Goal: Information Seeking & Learning: Check status

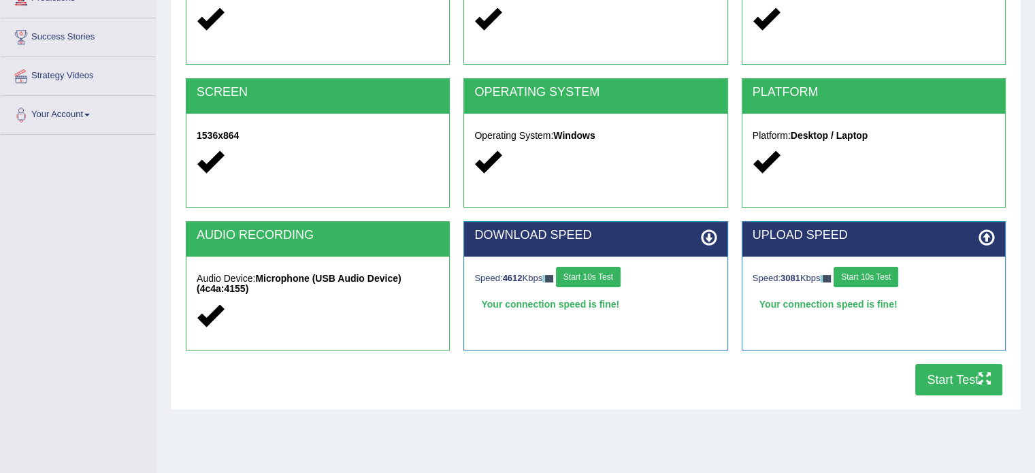
click at [957, 383] on button "Start Test" at bounding box center [958, 379] width 87 height 31
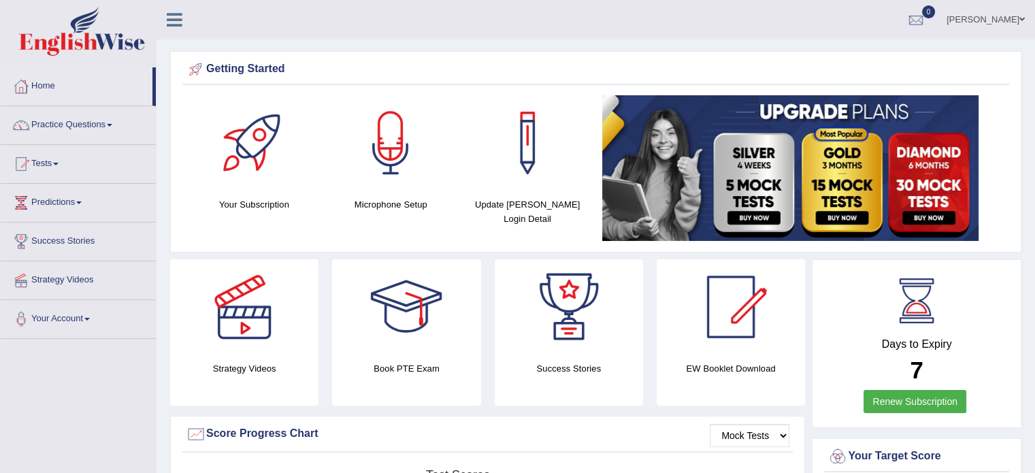
click at [58, 163] on span at bounding box center [55, 164] width 5 height 3
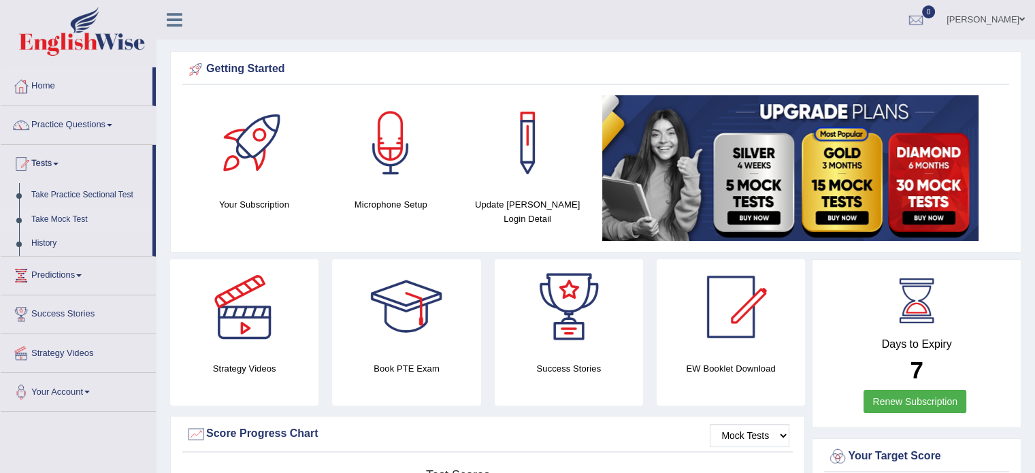
click at [69, 215] on link "Take Mock Test" at bounding box center [88, 220] width 127 height 25
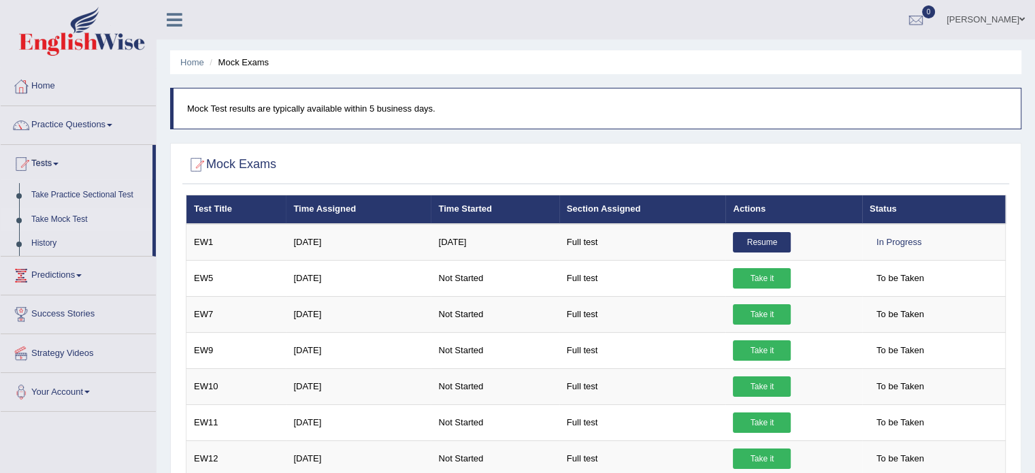
click at [40, 221] on link "Take Mock Test" at bounding box center [88, 220] width 127 height 25
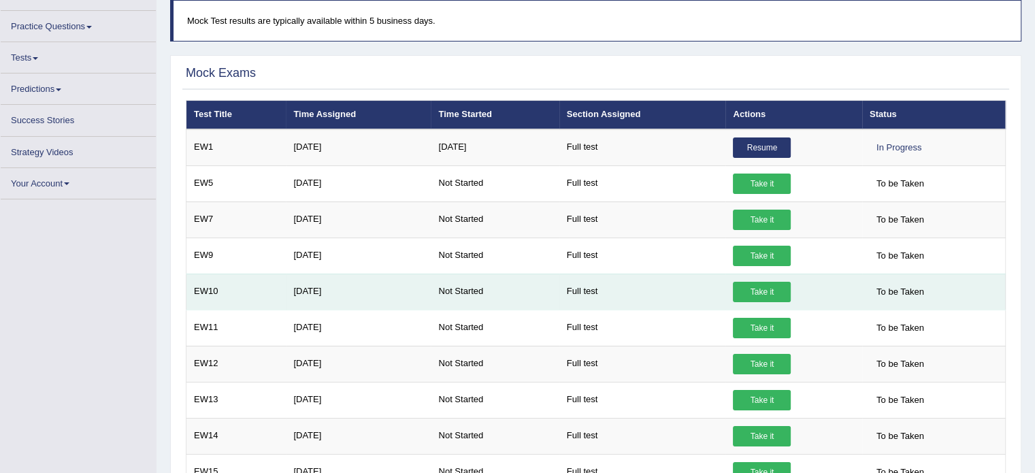
scroll to position [136, 0]
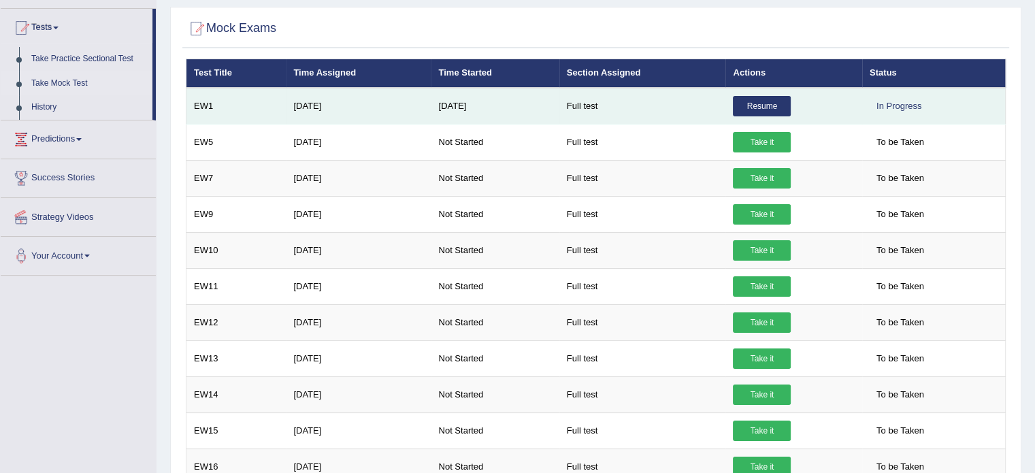
click at [758, 105] on link "Resume" at bounding box center [762, 106] width 58 height 20
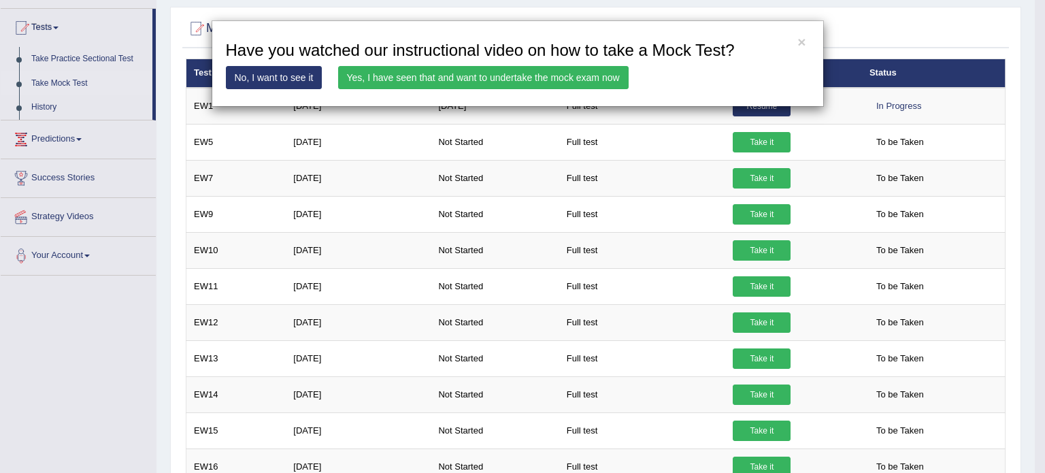
click at [159, 219] on div "× Have you watched our instructional video on how to take a Mock Test? No, I wa…" at bounding box center [522, 236] width 1045 height 473
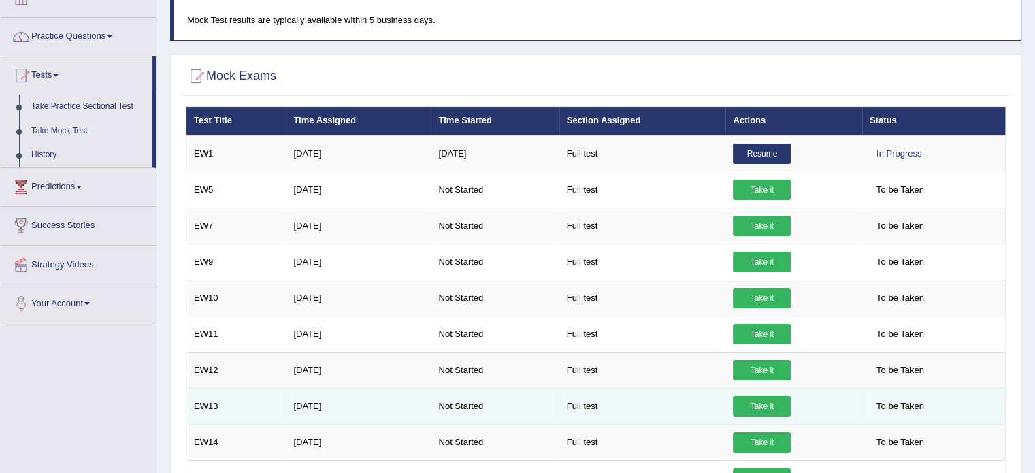
scroll to position [0, 0]
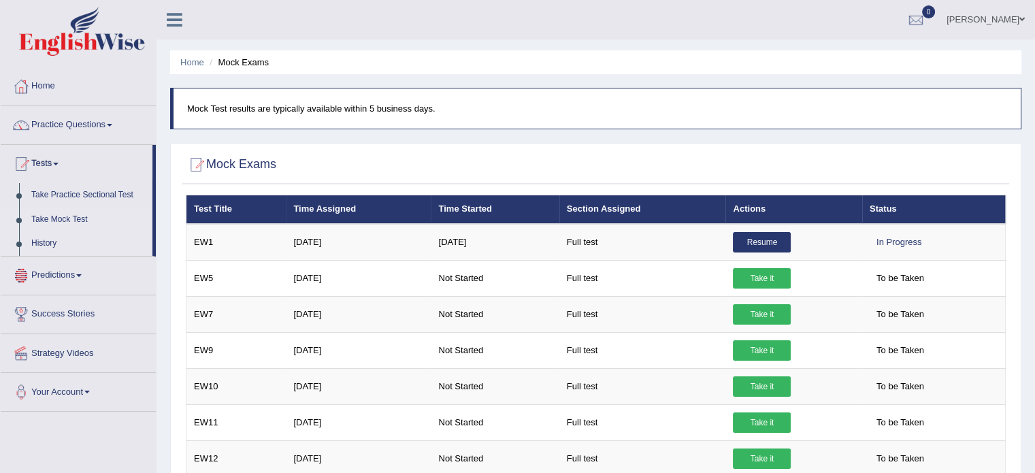
click at [40, 244] on link "History" at bounding box center [88, 243] width 127 height 25
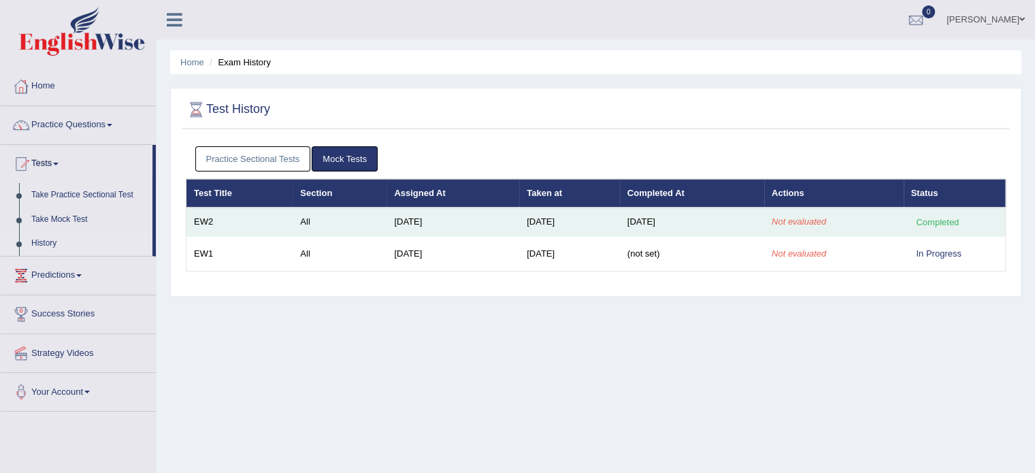
click at [387, 217] on td "[DATE]" at bounding box center [453, 222] width 133 height 29
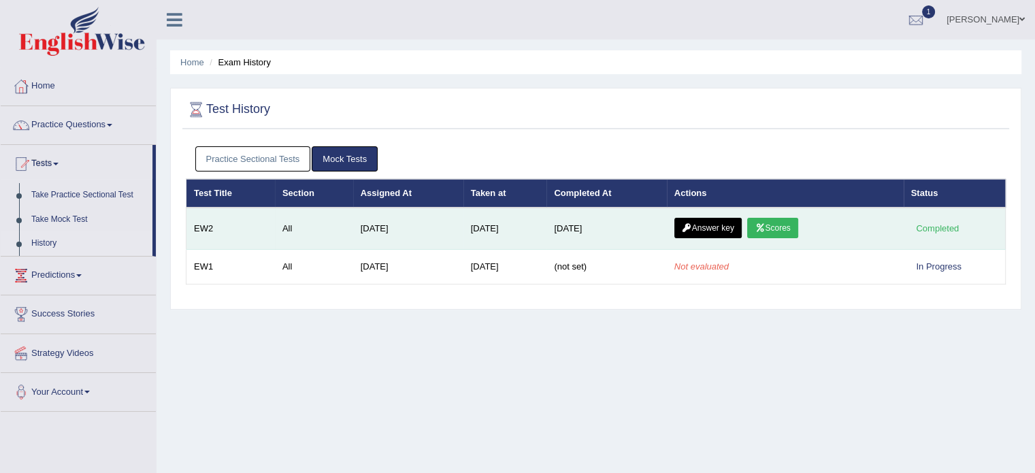
click at [781, 235] on link "Scores" at bounding box center [772, 228] width 50 height 20
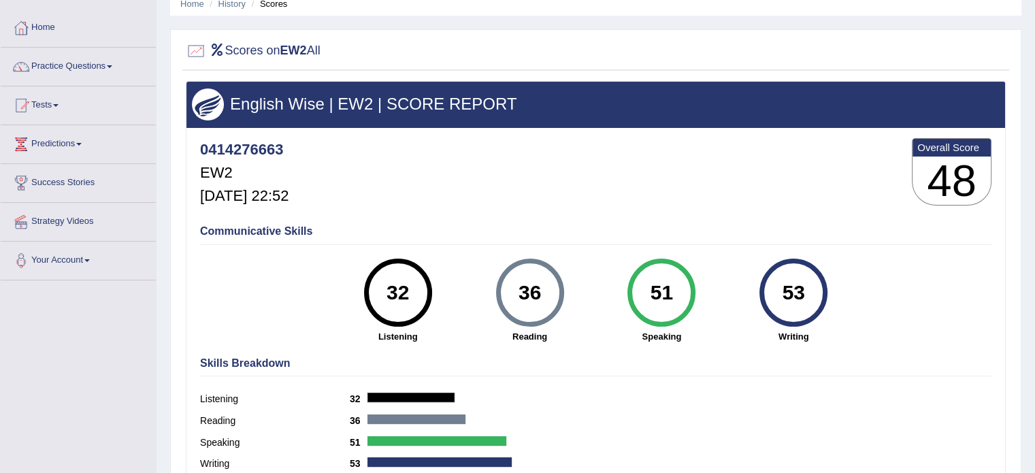
scroll to position [37, 0]
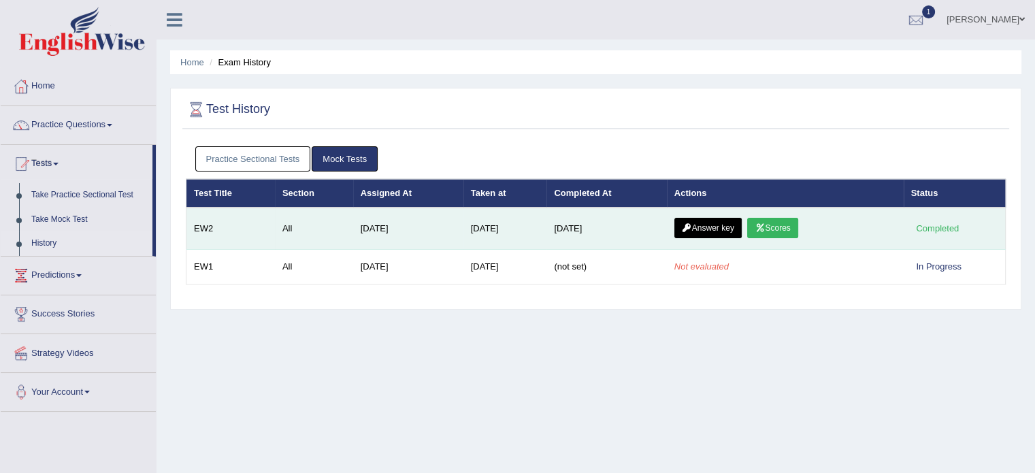
click at [717, 225] on link "Answer key" at bounding box center [707, 228] width 67 height 20
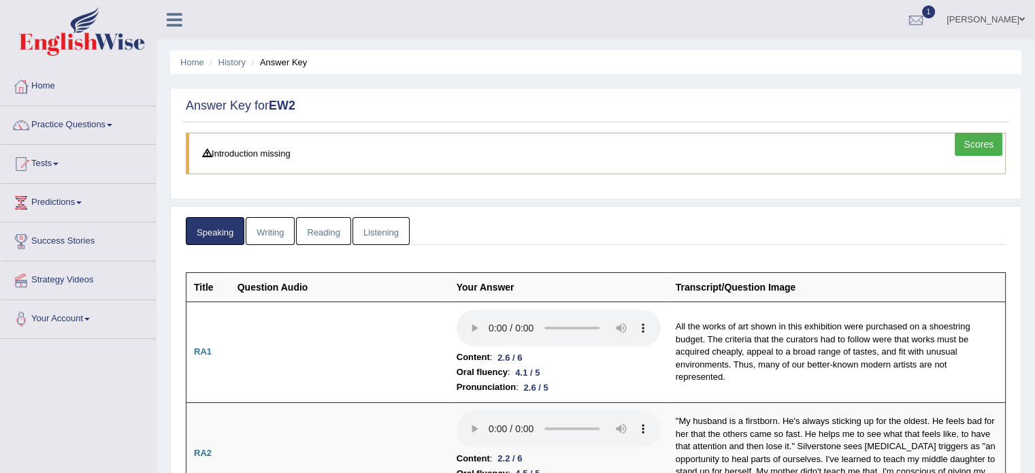
drag, startPoint x: 272, startPoint y: 228, endPoint x: 312, endPoint y: 225, distance: 40.2
click at [272, 228] on link "Writing" at bounding box center [270, 231] width 49 height 28
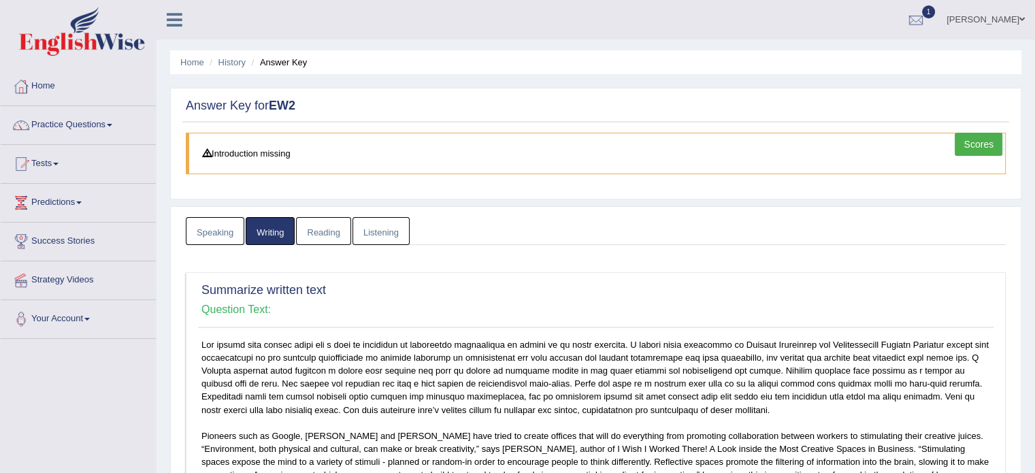
click at [316, 233] on link "Reading" at bounding box center [323, 231] width 54 height 28
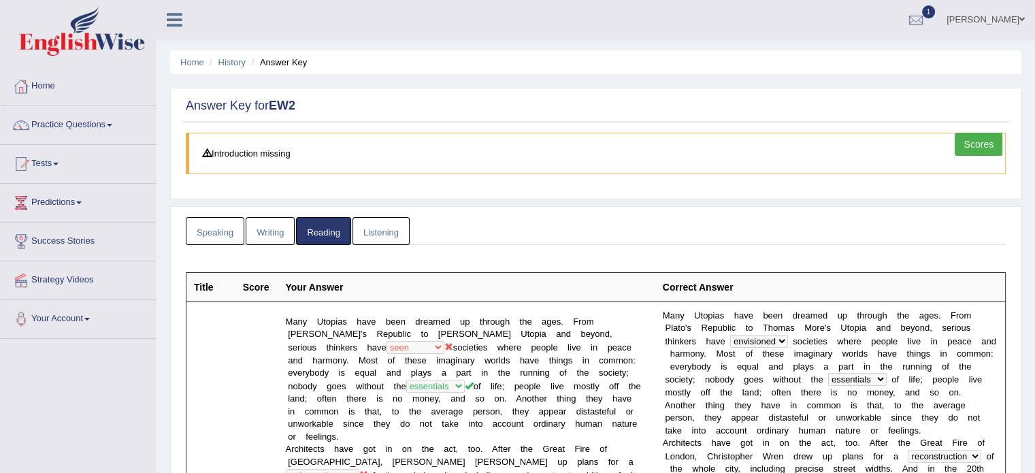
click at [381, 230] on link "Listening" at bounding box center [381, 231] width 57 height 28
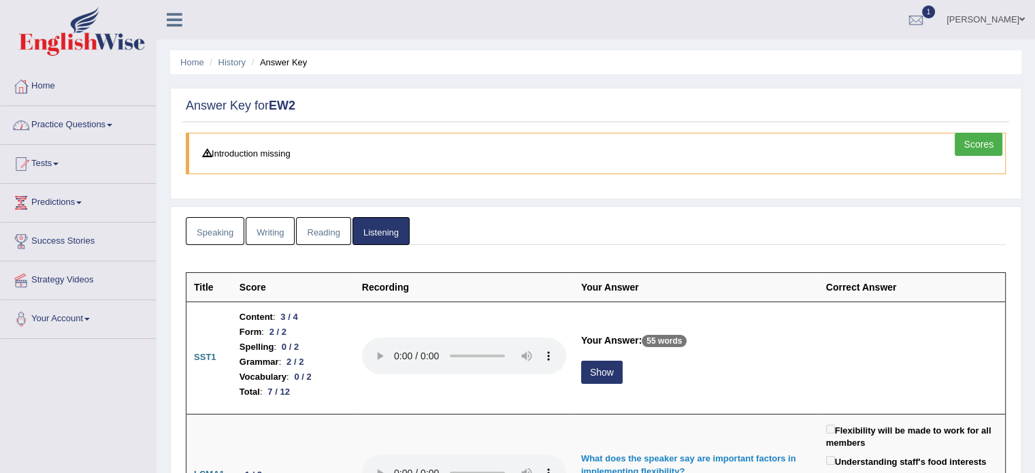
click at [985, 143] on link "Scores" at bounding box center [979, 144] width 48 height 23
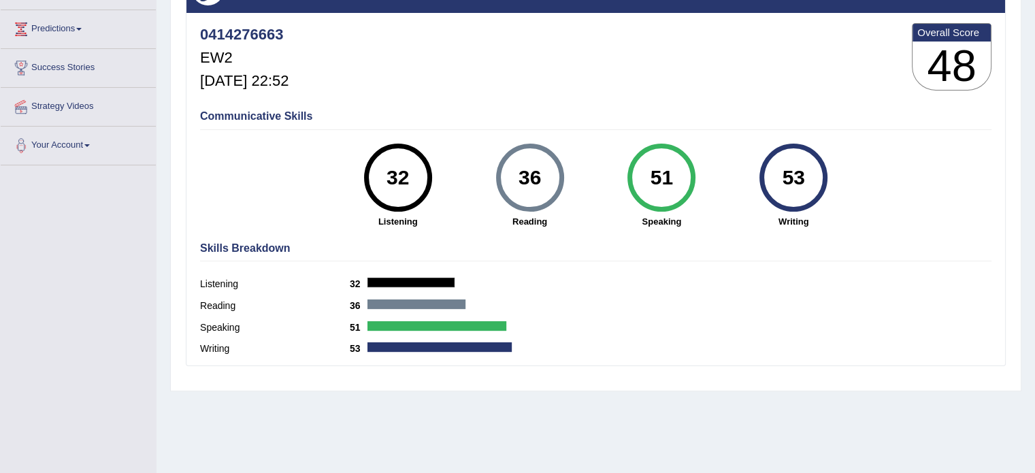
scroll to position [105, 0]
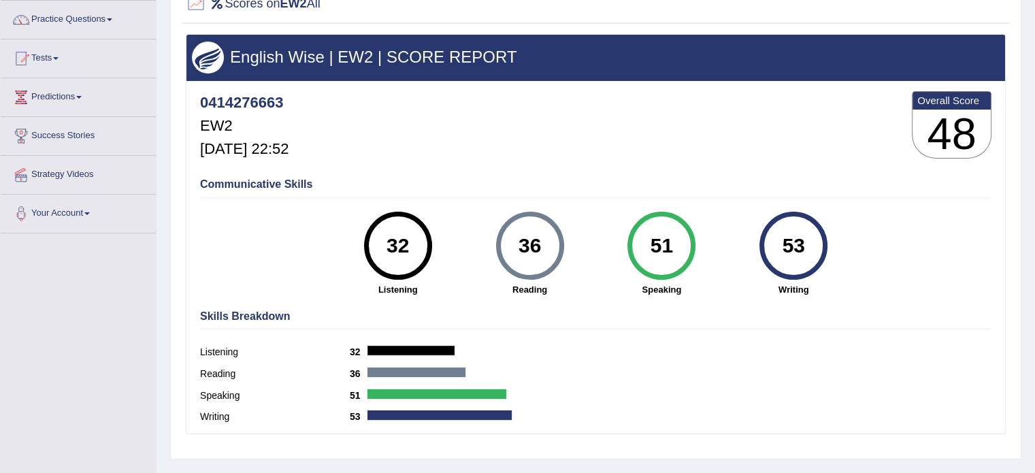
click at [411, 353] on div at bounding box center [411, 351] width 87 height 10
click at [225, 349] on label "Listening" at bounding box center [275, 352] width 150 height 14
click at [357, 349] on b "32" at bounding box center [359, 351] width 18 height 11
click at [379, 349] on div at bounding box center [411, 351] width 87 height 10
click at [437, 351] on div at bounding box center [411, 351] width 87 height 10
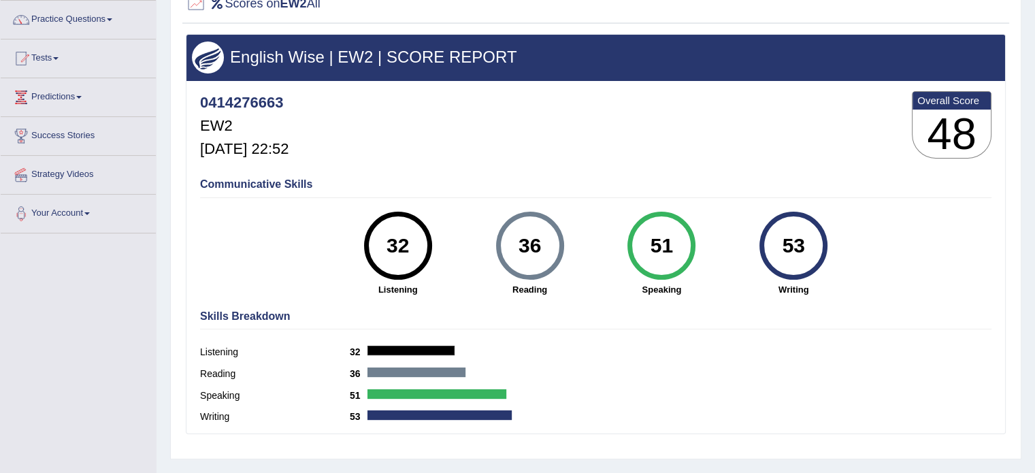
click at [395, 267] on div "32" at bounding box center [398, 245] width 50 height 57
click at [404, 236] on div "32" at bounding box center [398, 245] width 50 height 57
click at [248, 184] on h4 "Communicative Skills" at bounding box center [596, 184] width 792 height 12
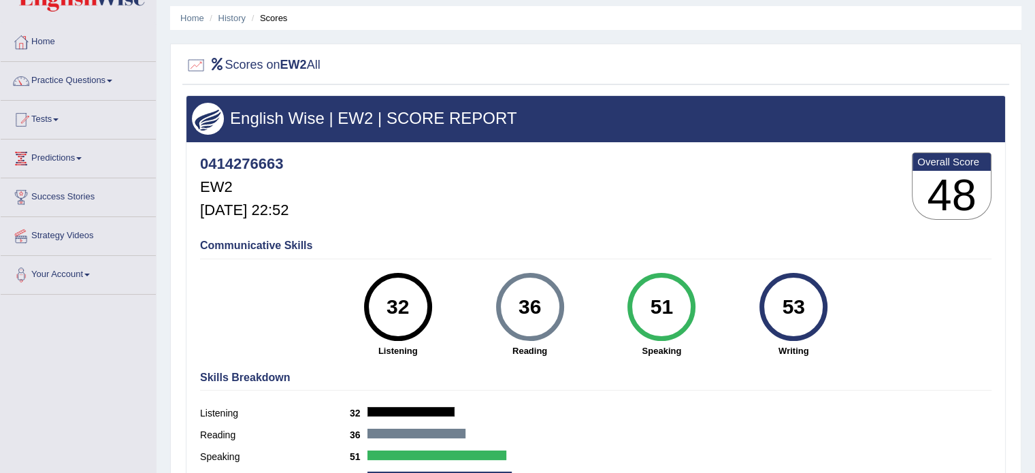
scroll to position [68, 0]
